Goal: Use online tool/utility: Utilize a website feature to perform a specific function

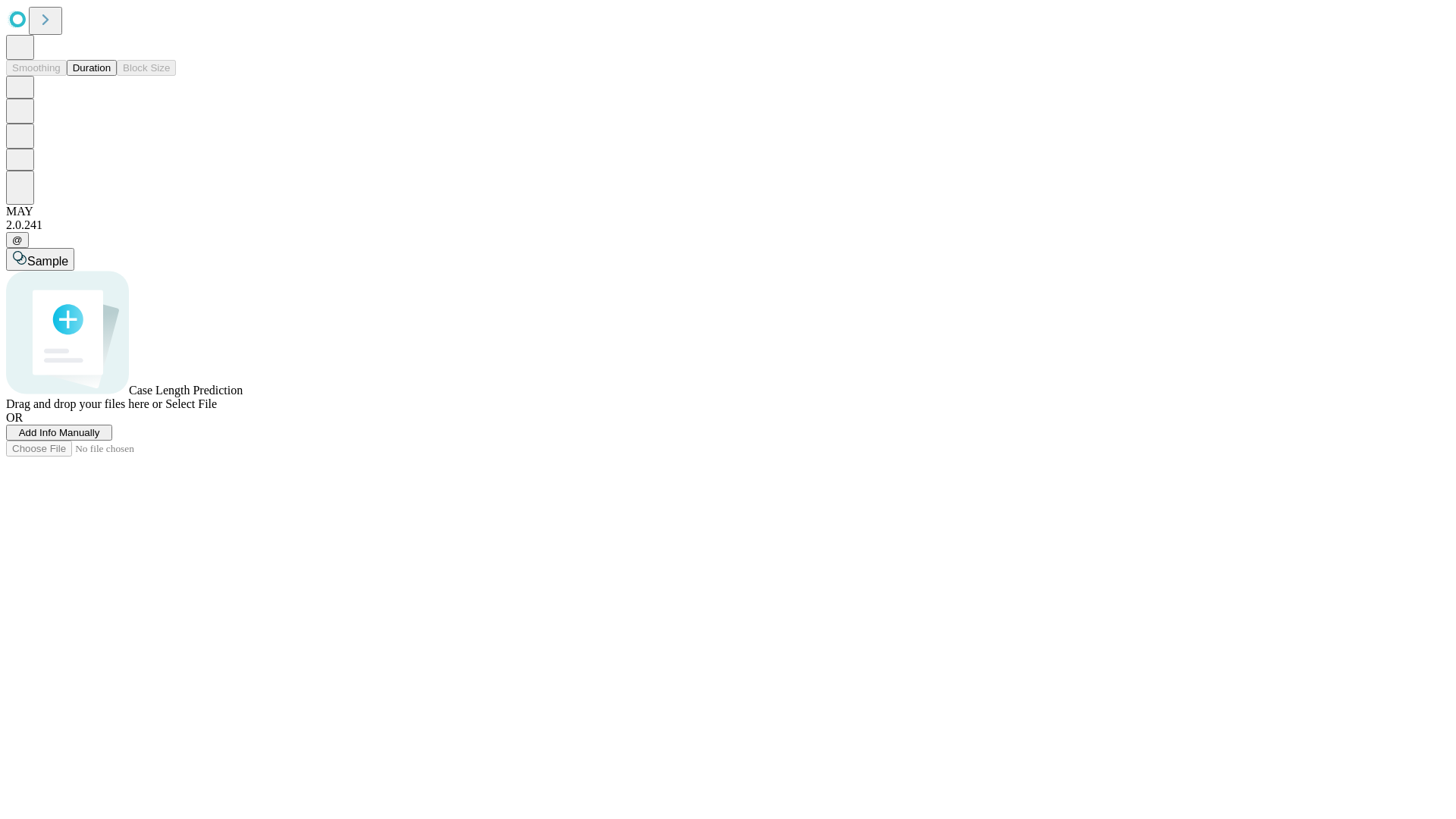
click at [110, 76] on button "Duration" at bounding box center [91, 67] width 50 height 16
click at [68, 255] on span "Sample" at bounding box center [48, 261] width 41 height 13
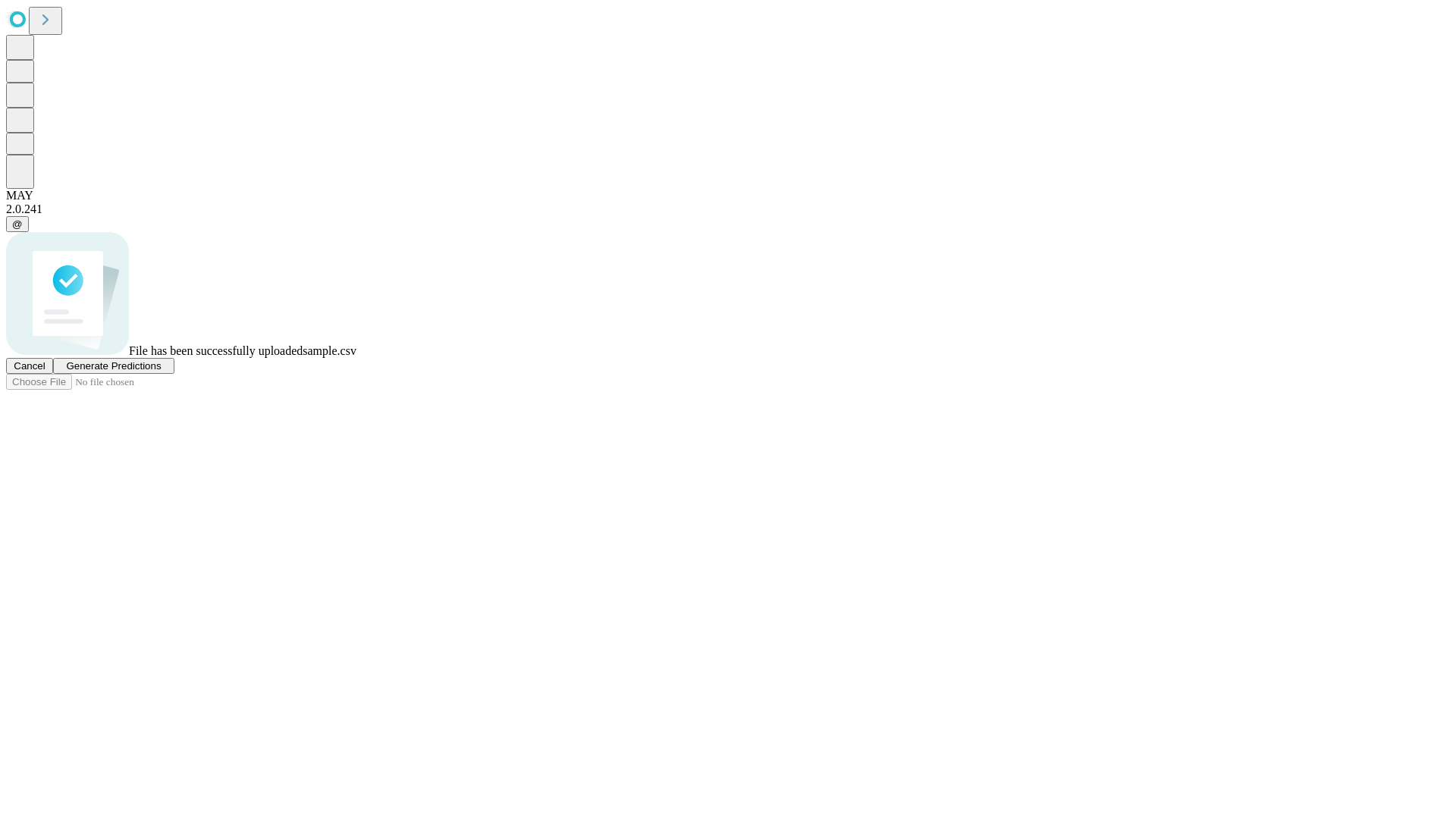
click at [160, 371] on span "Generate Predictions" at bounding box center [112, 366] width 95 height 12
